Goal: Information Seeking & Learning: Learn about a topic

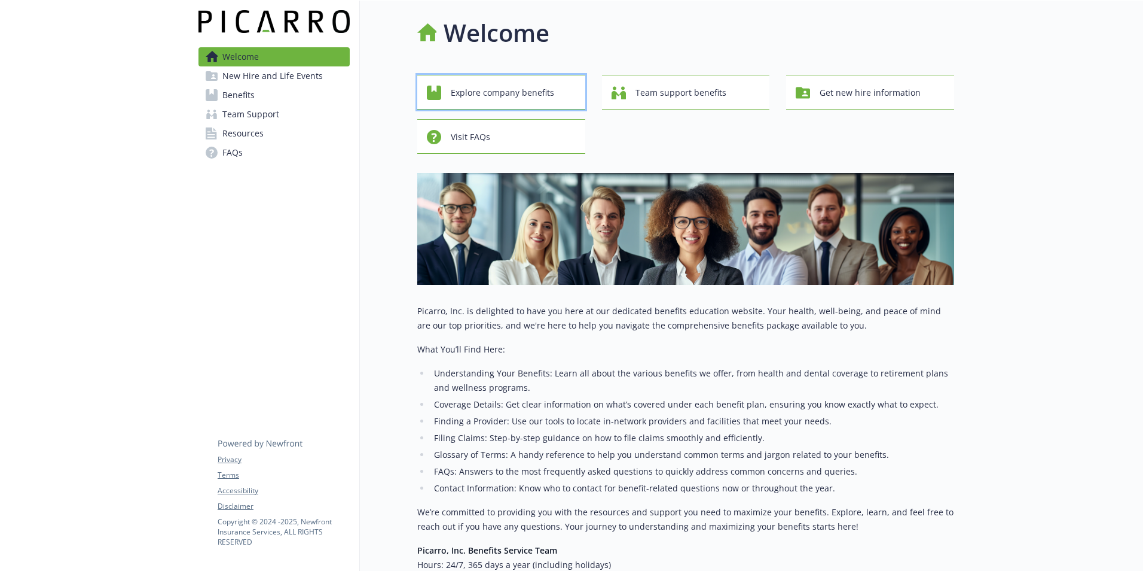
click at [513, 90] on span "Explore company benefits" at bounding box center [502, 92] width 103 height 23
